Goal: Download file/media

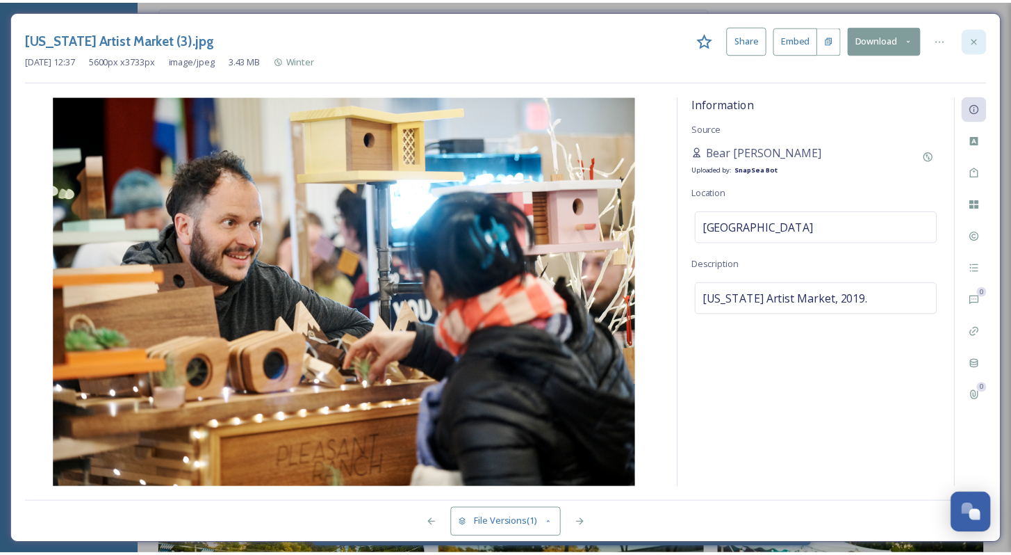
scroll to position [13170, 0]
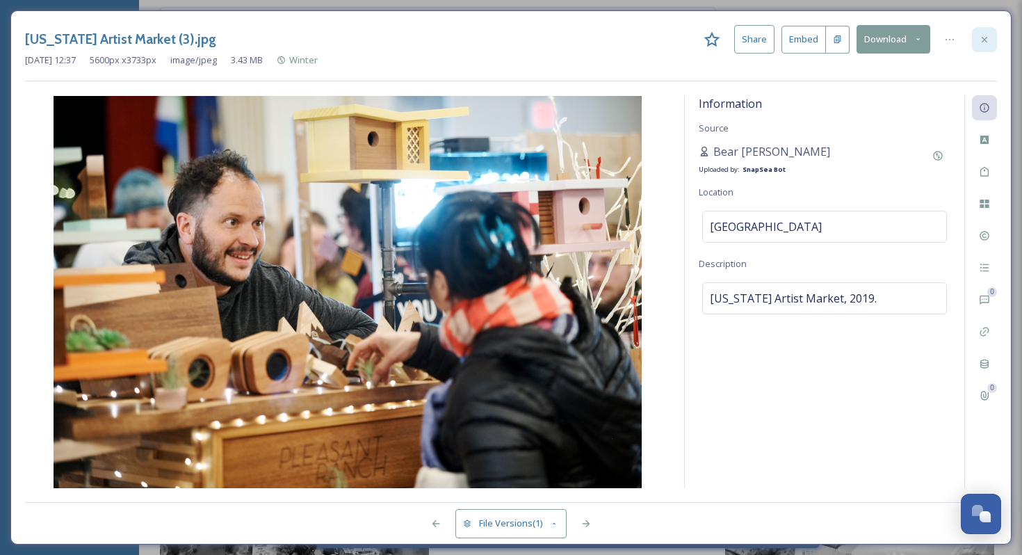
click at [980, 39] on icon at bounding box center [984, 39] width 11 height 11
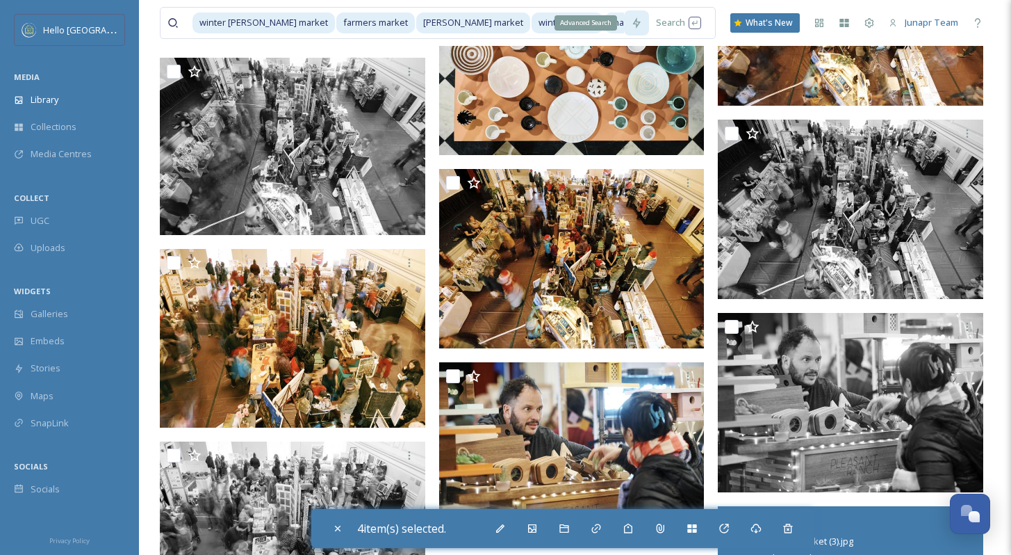
click at [638, 26] on icon at bounding box center [637, 22] width 8 height 11
click at [649, 28] on input at bounding box center [656, 23] width 14 height 31
drag, startPoint x: 605, startPoint y: 28, endPoint x: 187, endPoint y: 29, distance: 418.4
click at [187, 29] on div "winter [PERSON_NAME] market farmers market [PERSON_NAME] market winter market m…" at bounding box center [396, 23] width 457 height 31
type input "m"
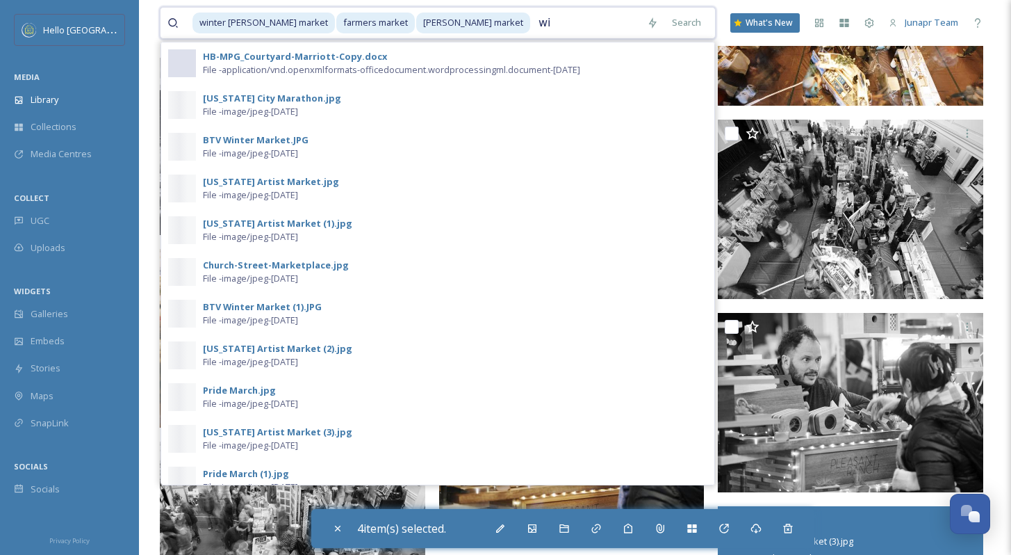
type input "w"
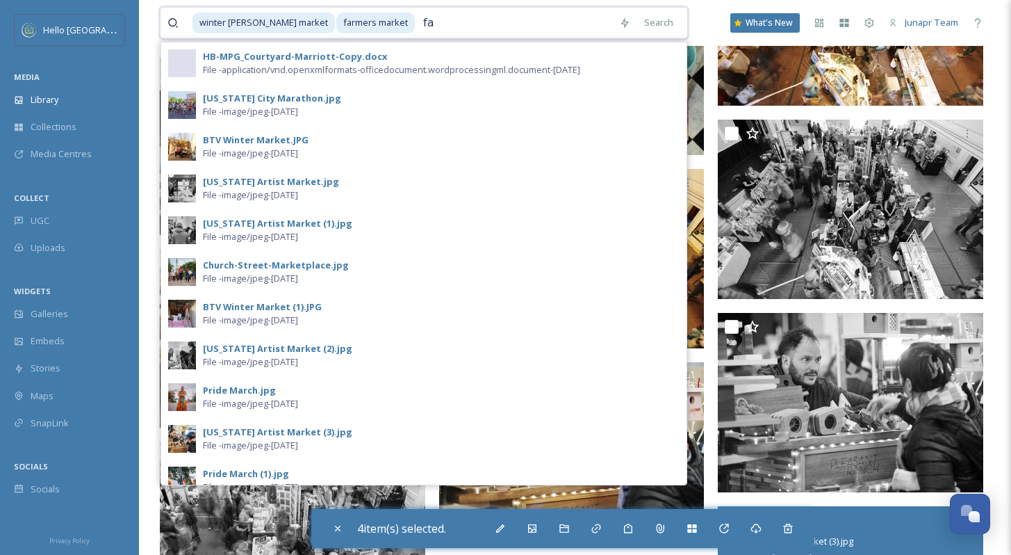
type input "f"
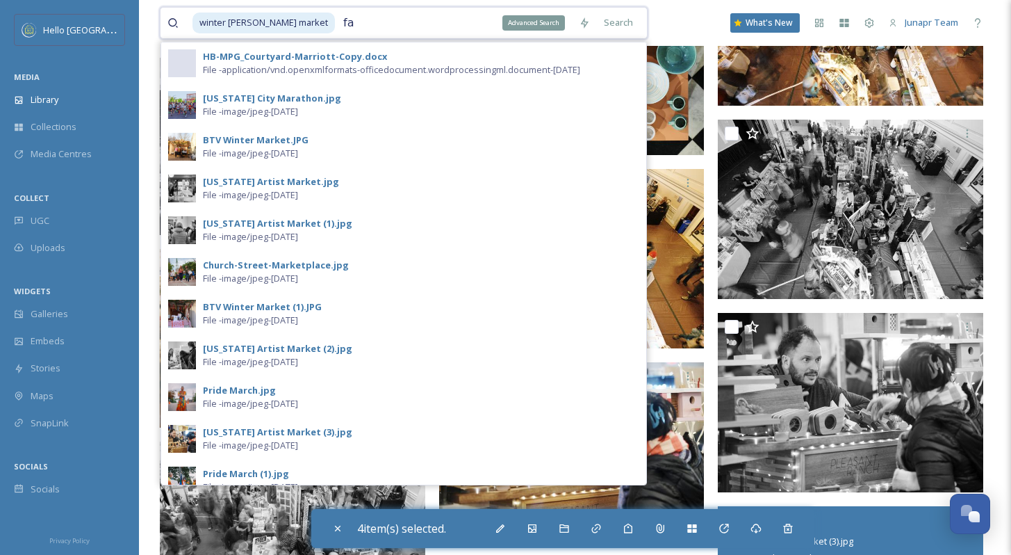
type input "f"
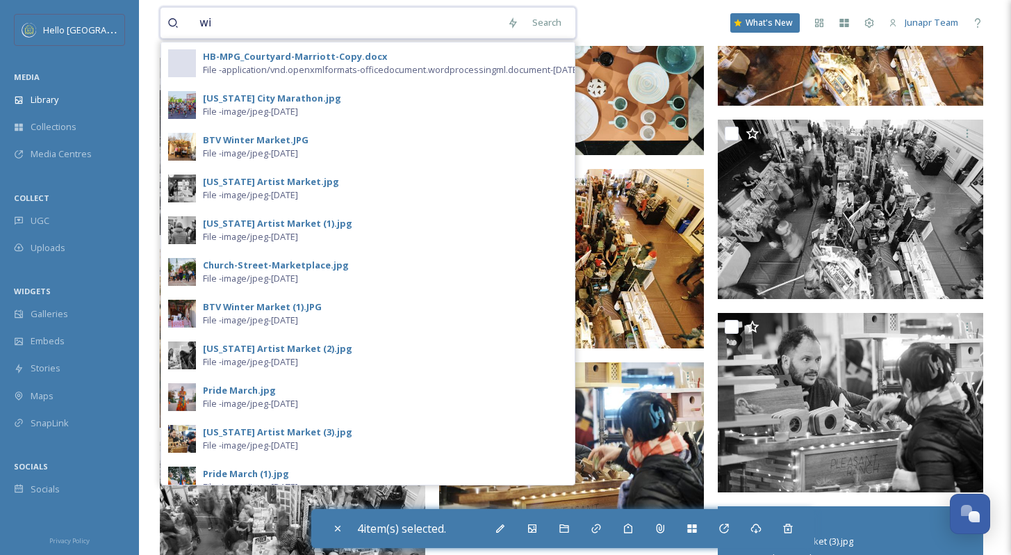
type input "w"
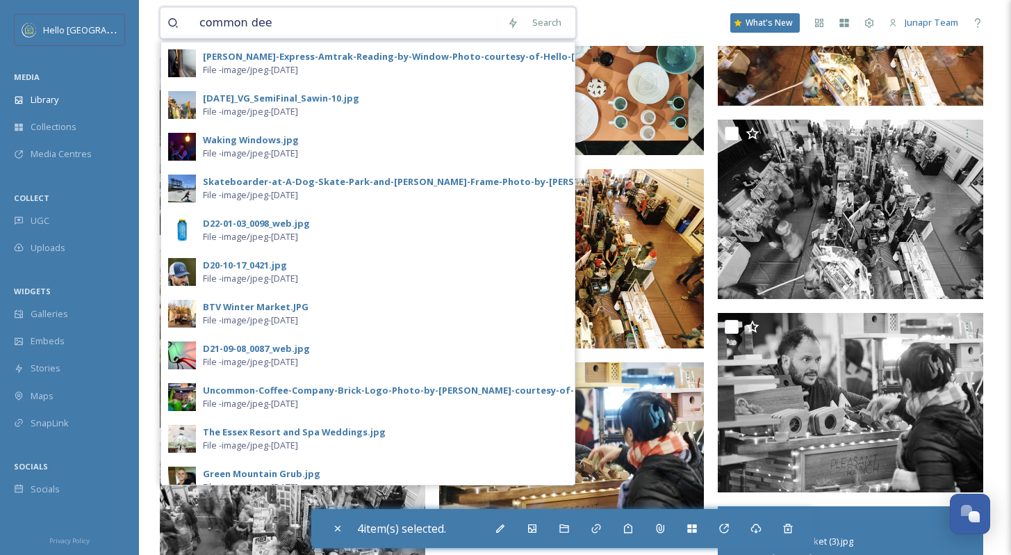
type input "common deer"
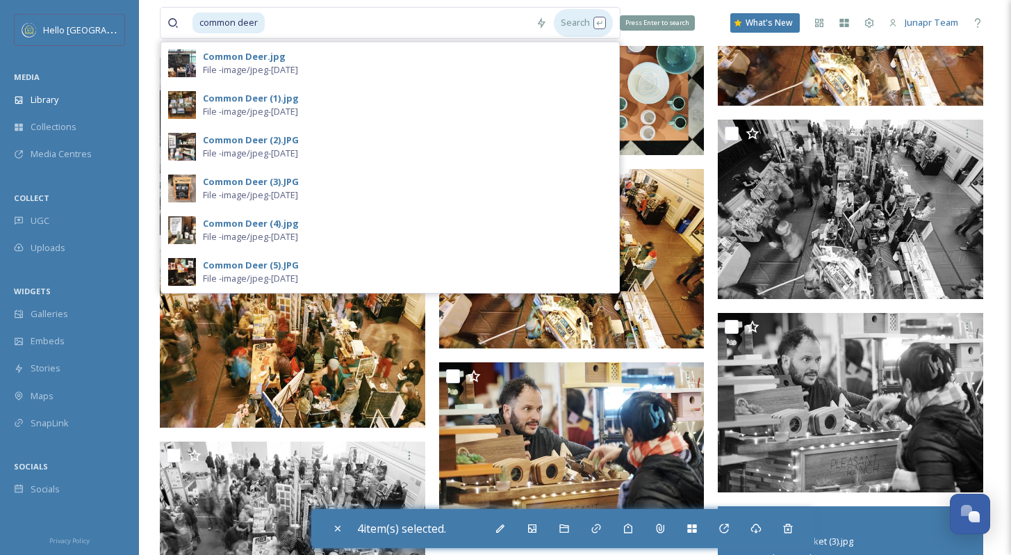
click at [595, 24] on div "Search Press Enter to search" at bounding box center [583, 22] width 59 height 27
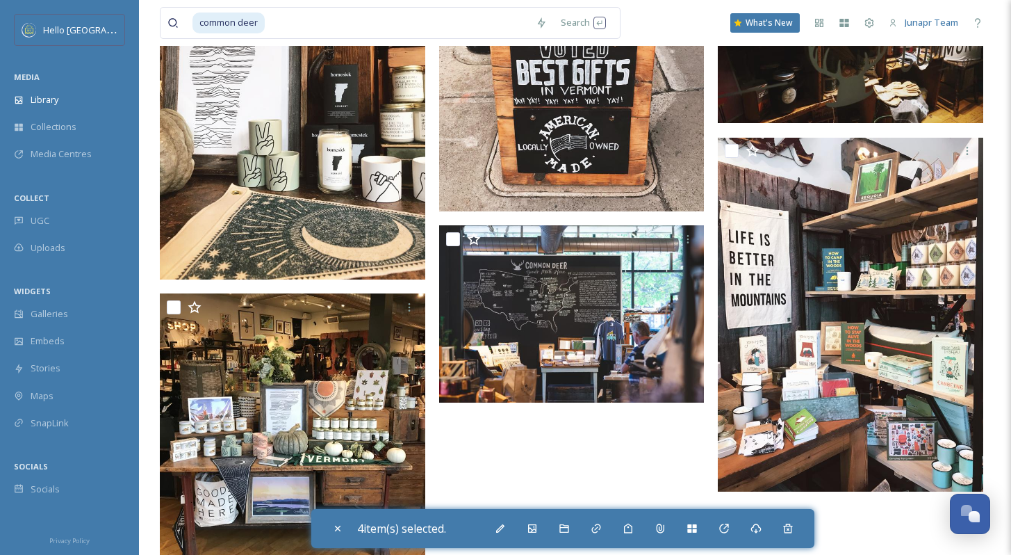
scroll to position [277, 0]
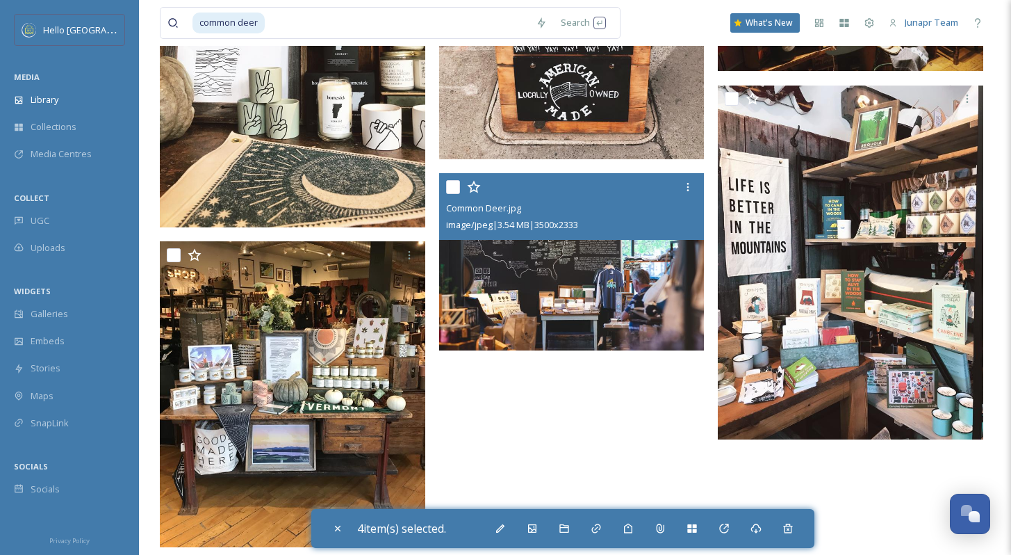
click at [455, 190] on input "checkbox" at bounding box center [453, 187] width 14 height 14
checkbox input "true"
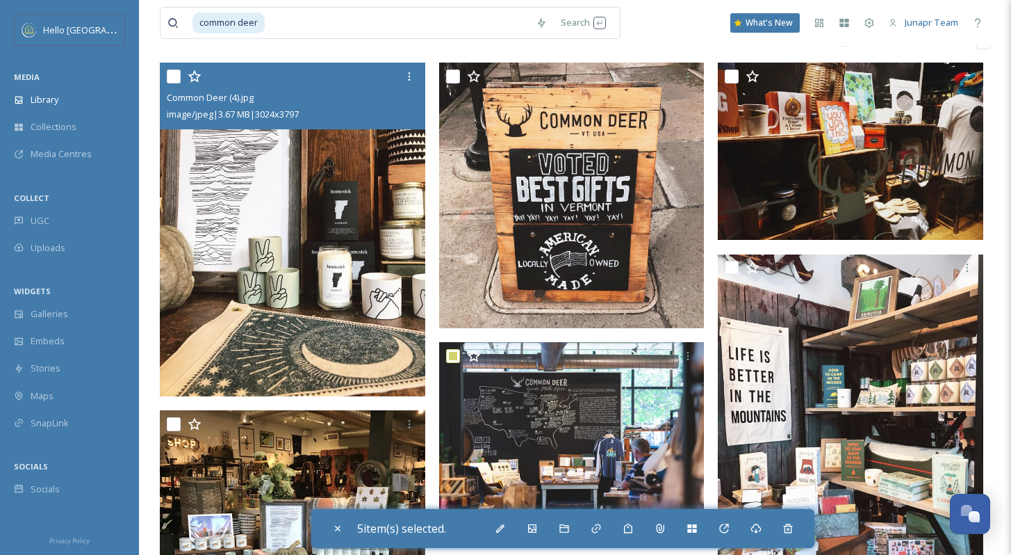
scroll to position [28, 0]
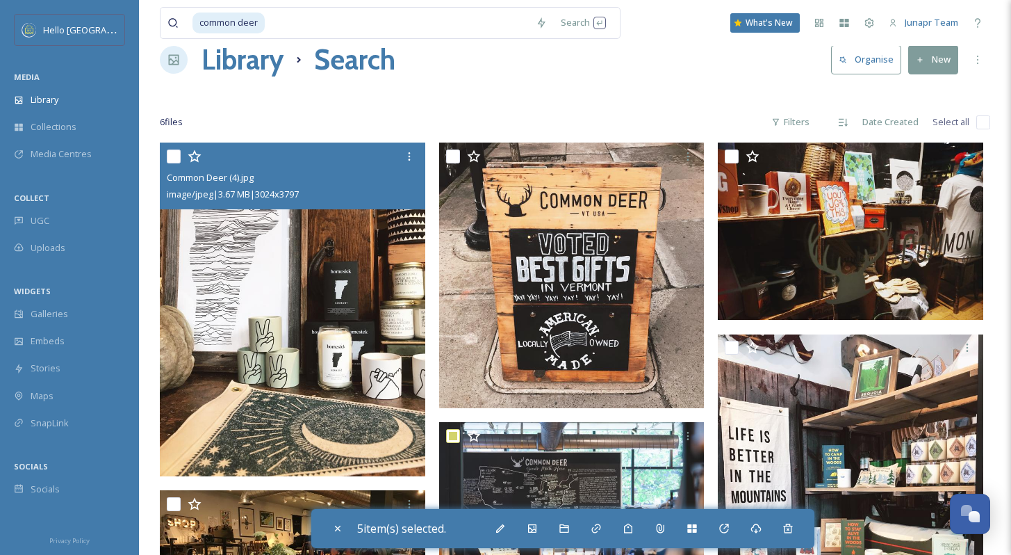
click at [175, 150] on div at bounding box center [294, 156] width 255 height 25
click at [171, 158] on input "checkbox" at bounding box center [174, 156] width 14 height 14
checkbox input "true"
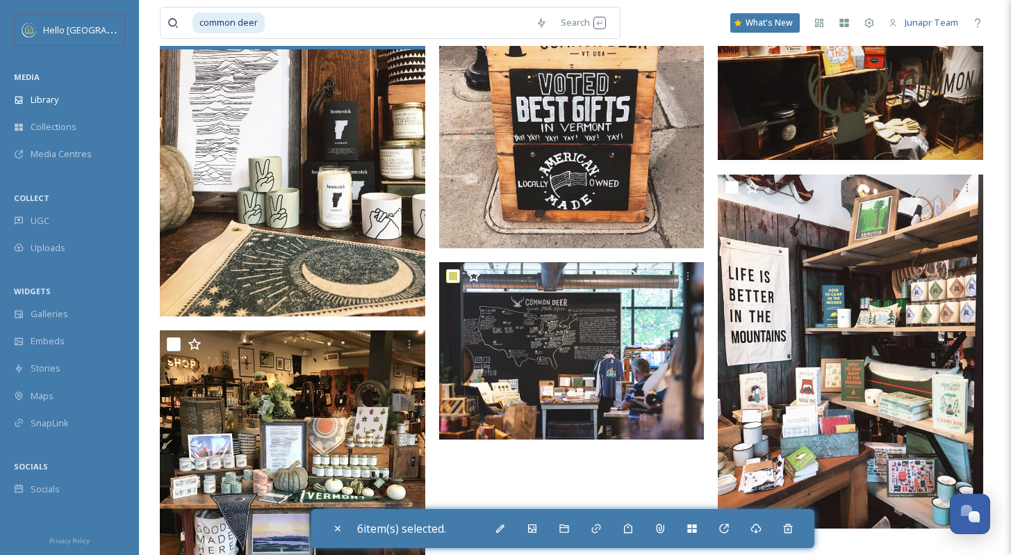
scroll to position [207, 0]
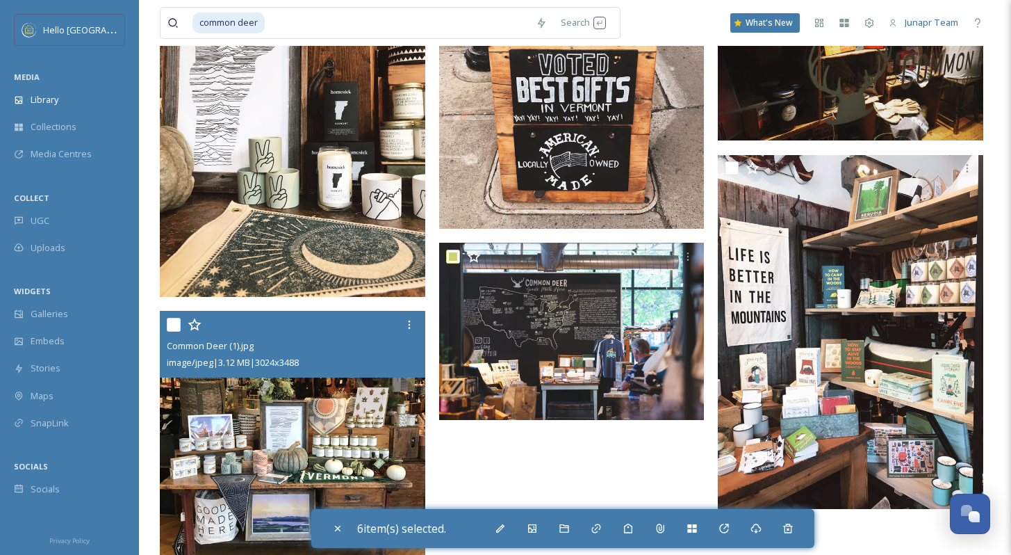
click at [171, 329] on input "checkbox" at bounding box center [174, 325] width 14 height 14
checkbox input "true"
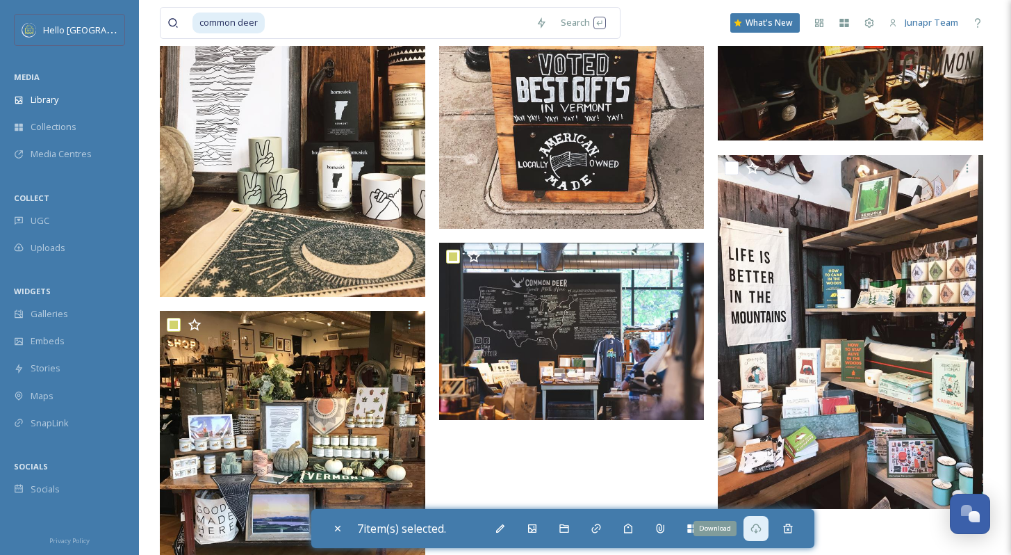
click at [766, 528] on div "Download" at bounding box center [756, 528] width 25 height 25
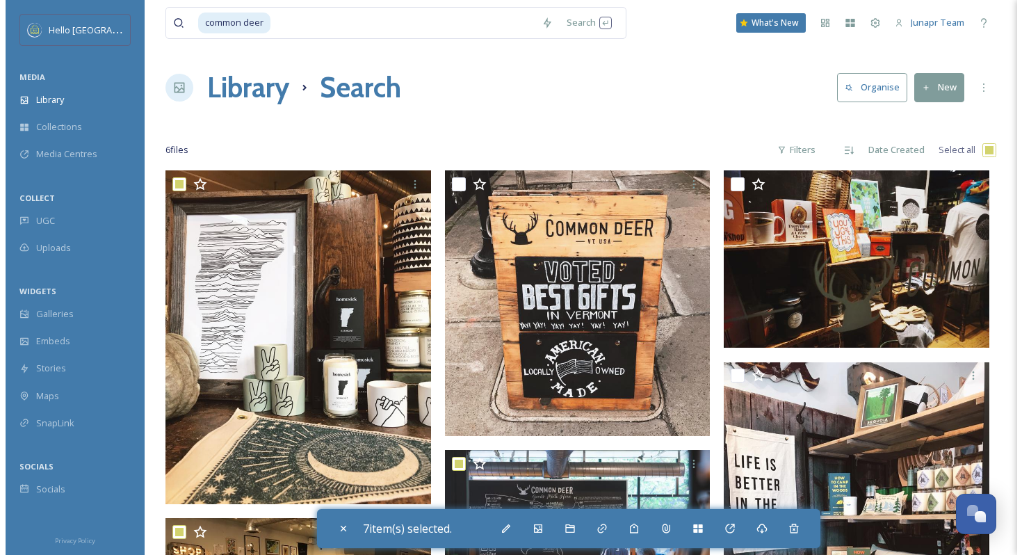
scroll to position [293, 0]
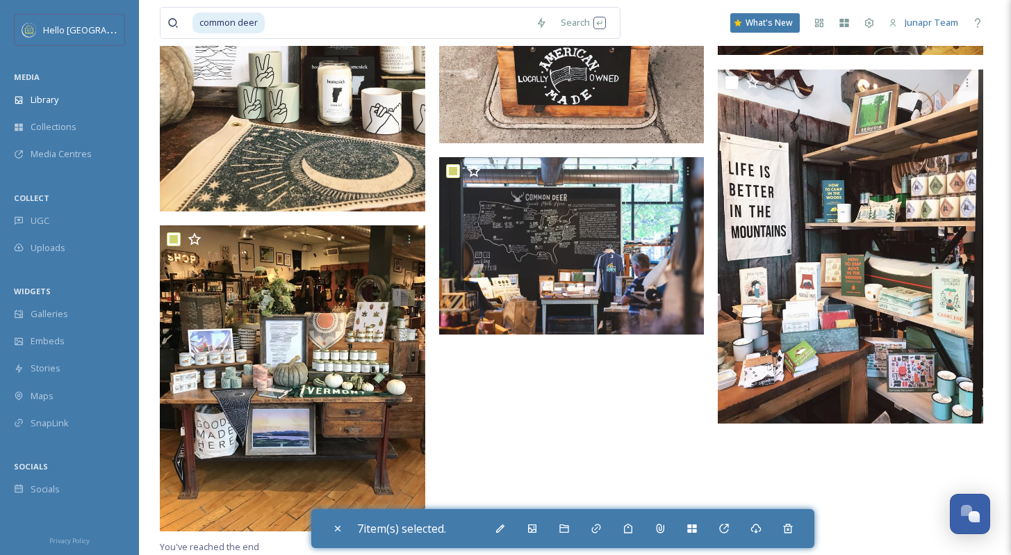
click at [648, 212] on img at bounding box center [572, 245] width 266 height 177
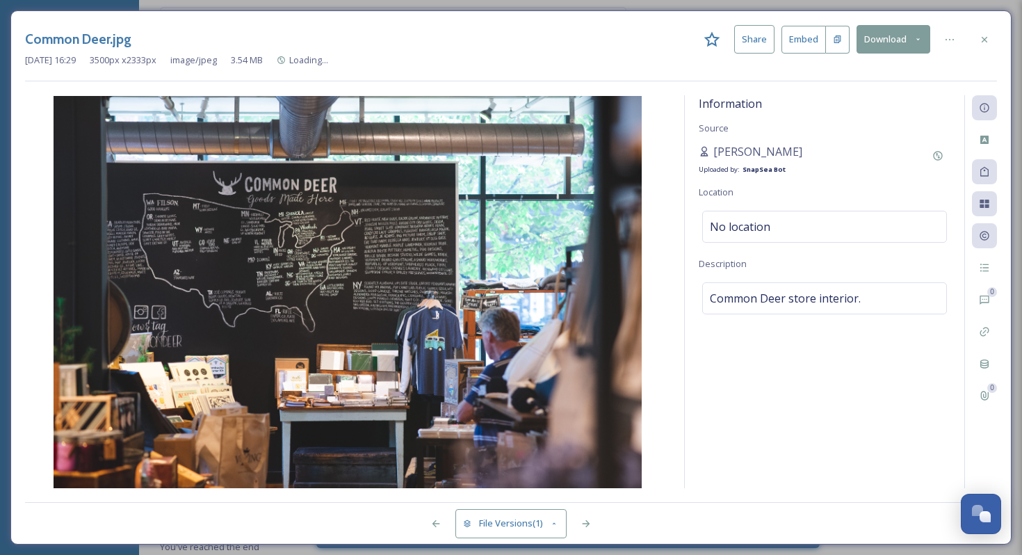
click at [806, 148] on div "[PERSON_NAME] Uploaded by: SnapSea Bot" at bounding box center [825, 159] width 252 height 33
